Goal: Task Accomplishment & Management: Manage account settings

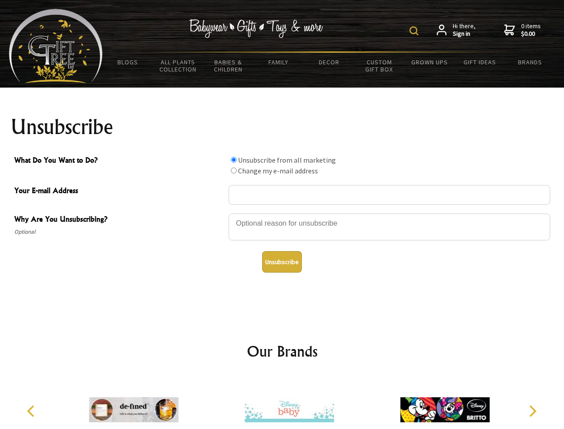
click at [416, 31] on img at bounding box center [414, 30] width 9 height 9
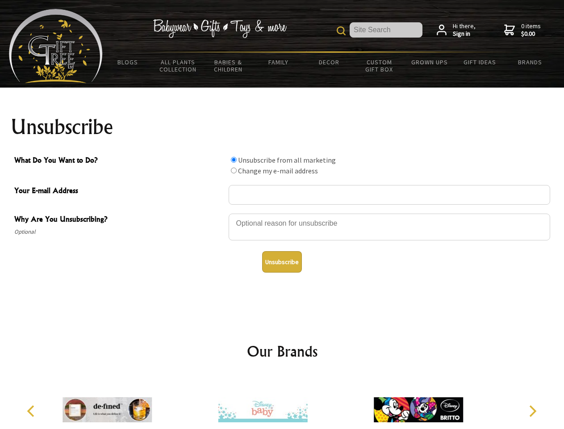
click at [282, 213] on div at bounding box center [390, 228] width 322 height 31
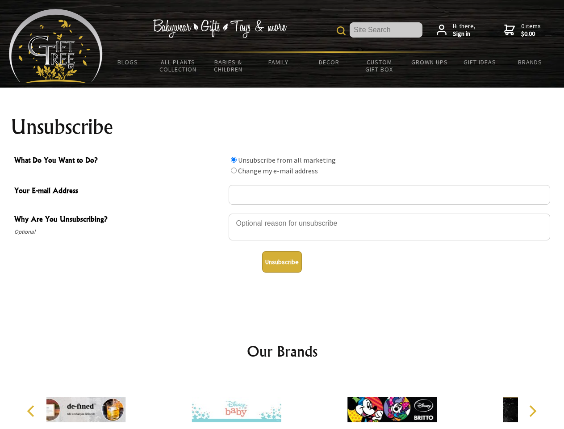
click at [234, 160] on input "What Do You Want to Do?" at bounding box center [234, 160] width 6 height 6
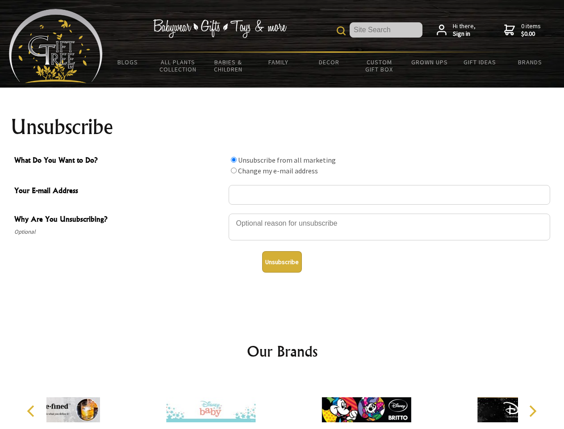
click at [234, 170] on input "What Do You Want to Do?" at bounding box center [234, 171] width 6 height 6
radio input "true"
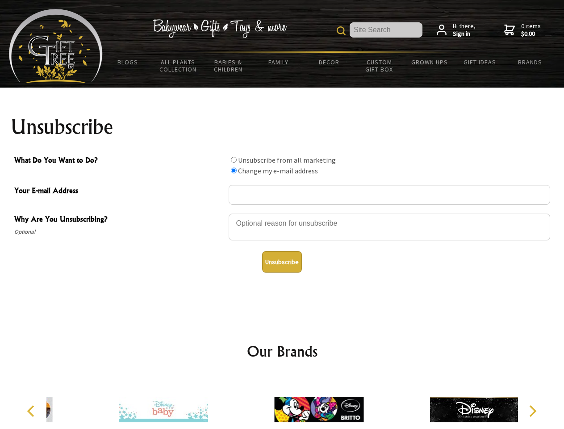
click at [282, 262] on button "Unsubscribe" at bounding box center [282, 261] width 40 height 21
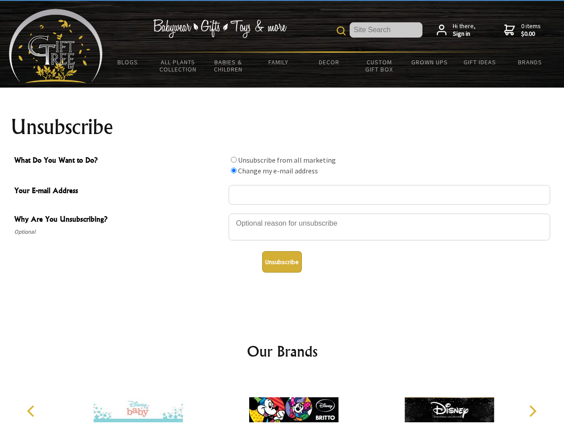
click at [32, 411] on icon "Previous" at bounding box center [32, 411] width 12 height 12
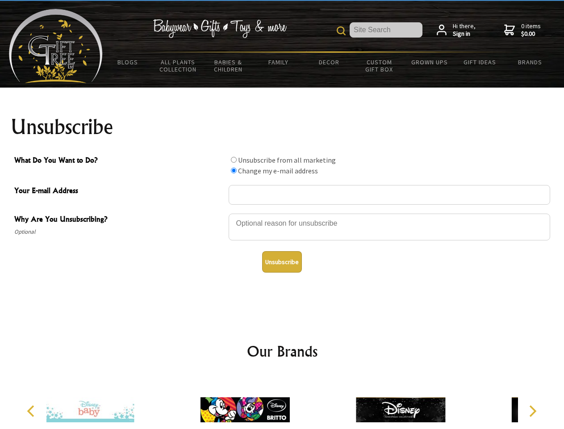
click at [533, 411] on icon "Next" at bounding box center [532, 411] width 12 height 12
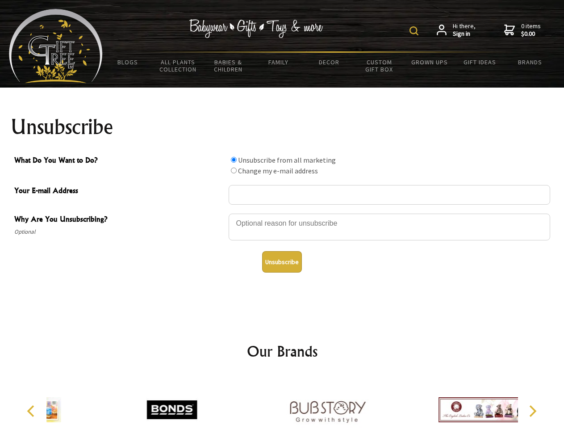
click at [416, 31] on img at bounding box center [414, 30] width 9 height 9
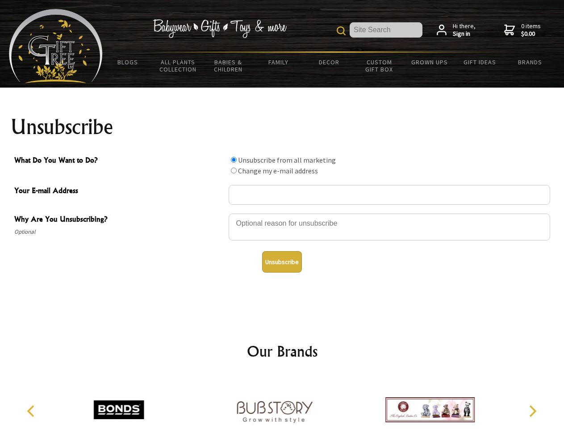
click at [282, 213] on div at bounding box center [390, 228] width 322 height 31
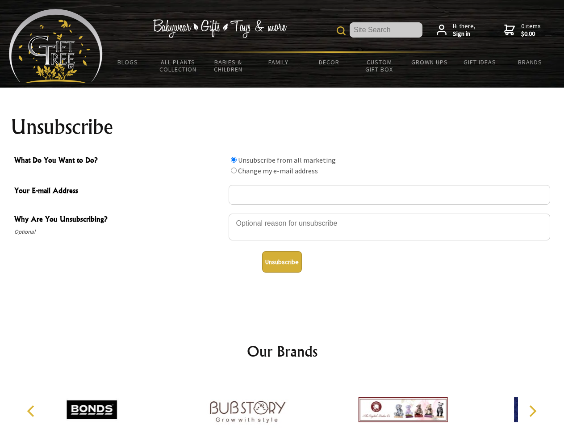
click at [234, 160] on input "What Do You Want to Do?" at bounding box center [234, 160] width 6 height 6
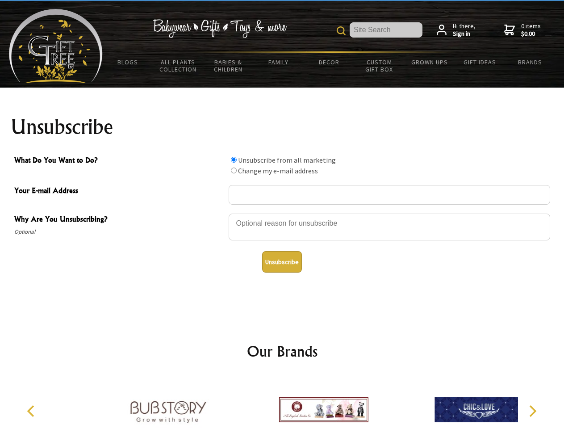
click at [234, 170] on input "What Do You Want to Do?" at bounding box center [234, 171] width 6 height 6
radio input "true"
click at [282, 262] on button "Unsubscribe" at bounding box center [282, 261] width 40 height 21
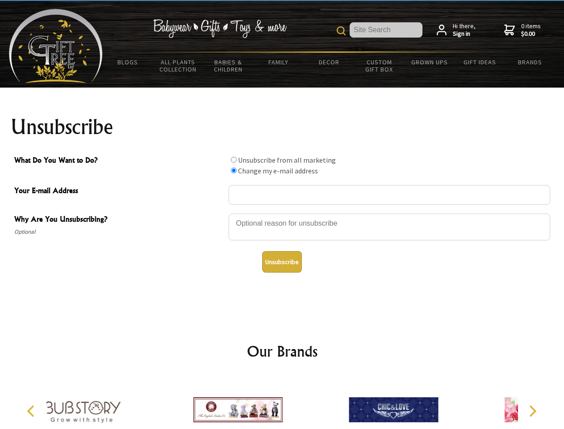
click at [282, 403] on img at bounding box center [237, 409] width 89 height 67
click at [32, 411] on icon "Previous" at bounding box center [32, 411] width 12 height 12
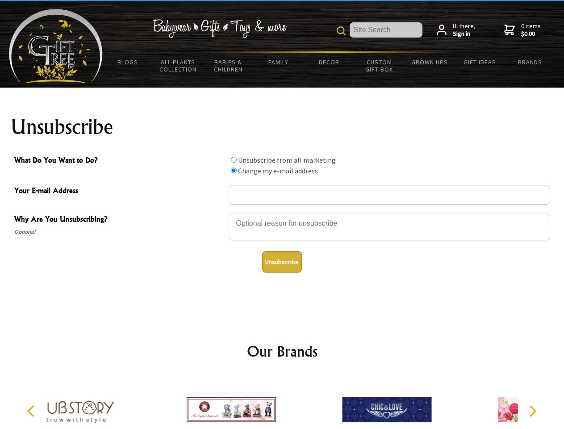
click at [533, 411] on icon "Next" at bounding box center [532, 411] width 12 height 12
